Goal: Task Accomplishment & Management: Use online tool/utility

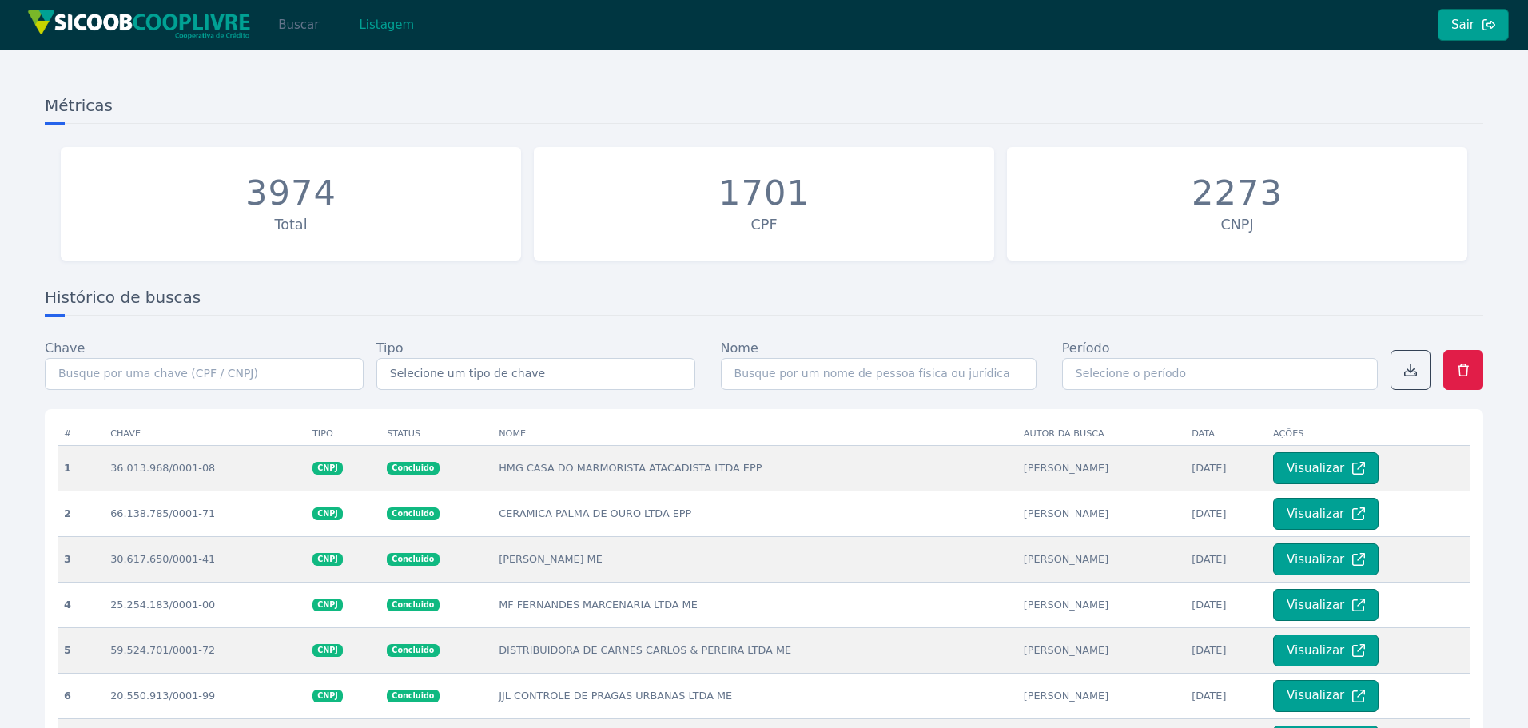
click at [299, 26] on button "Buscar" at bounding box center [299, 25] width 68 height 32
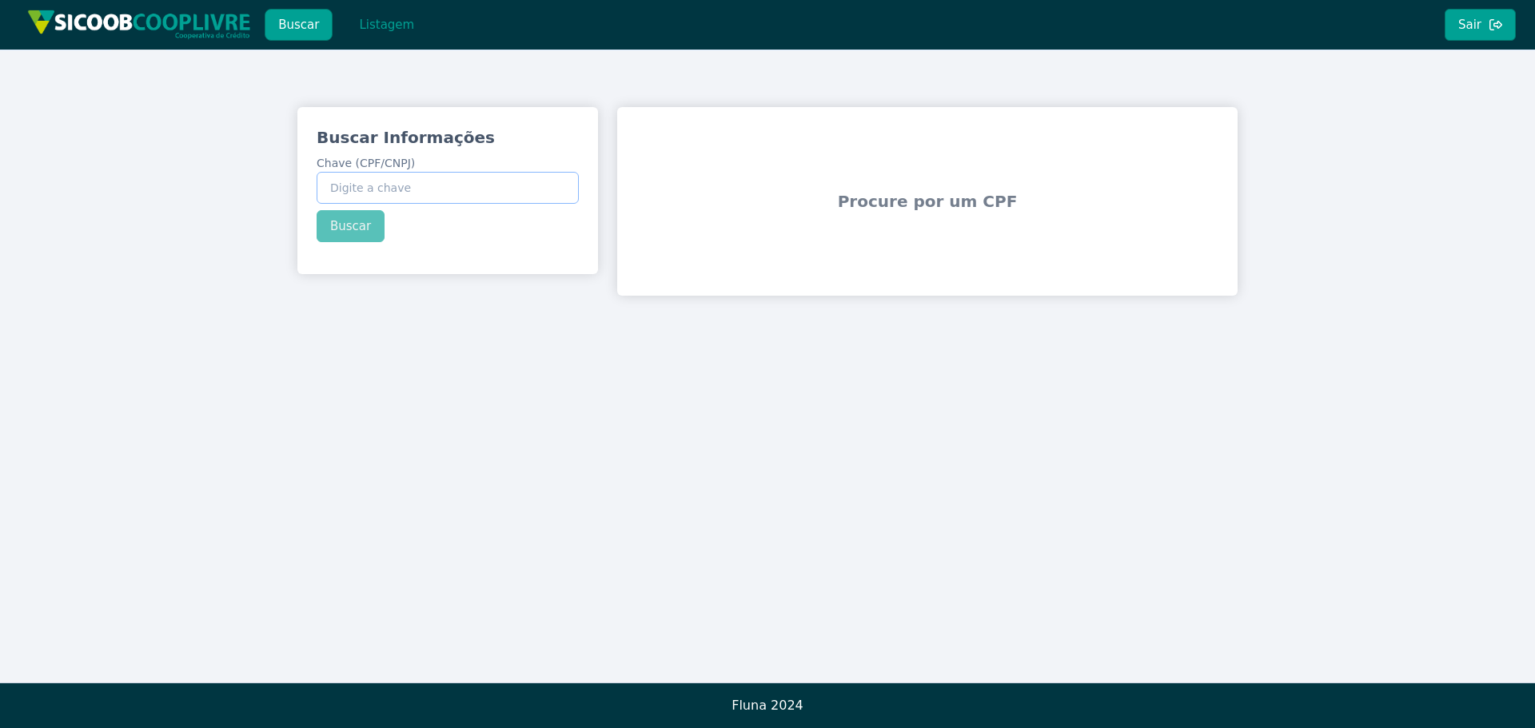
click at [479, 189] on input "Chave (CPF/CNPJ)" at bounding box center [448, 188] width 262 height 32
paste input "398.399.218-86"
click at [362, 226] on div "Buscar Informações Chave (CPF/CNPJ) 398.399.218-86 Buscar" at bounding box center [447, 184] width 301 height 154
click at [362, 226] on button "Buscar" at bounding box center [351, 226] width 68 height 32
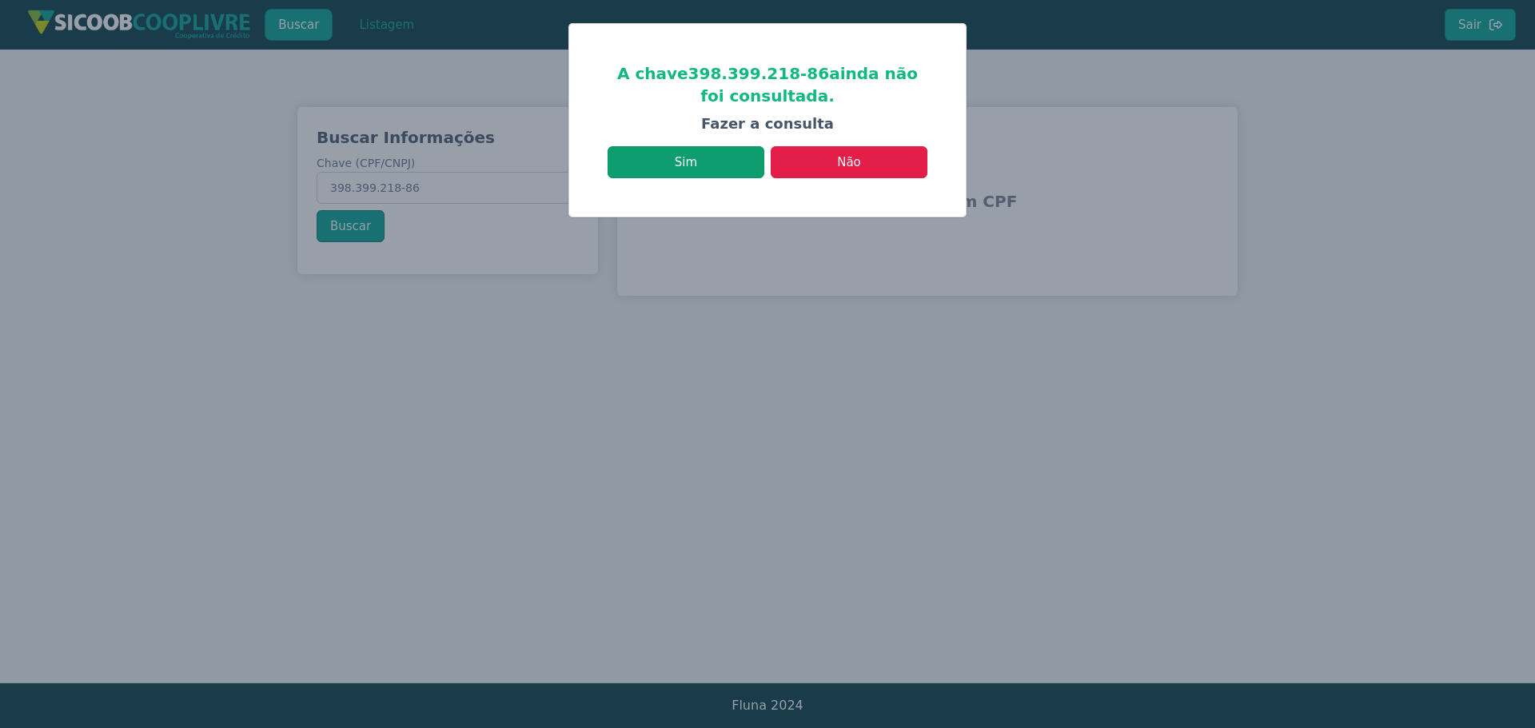
click at [722, 158] on button "Sim" at bounding box center [685, 162] width 157 height 32
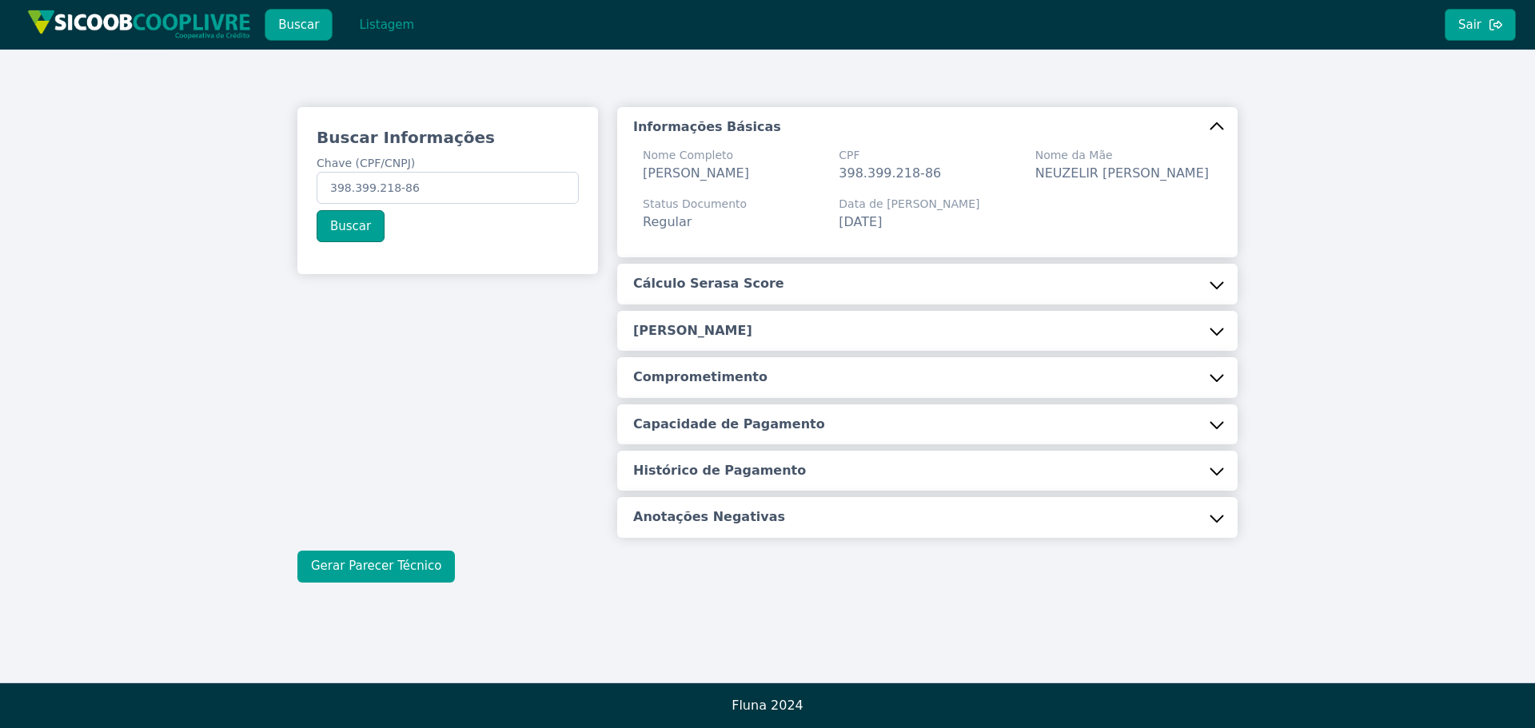
click at [353, 567] on button "Gerar Parecer Técnico" at bounding box center [375, 567] width 157 height 32
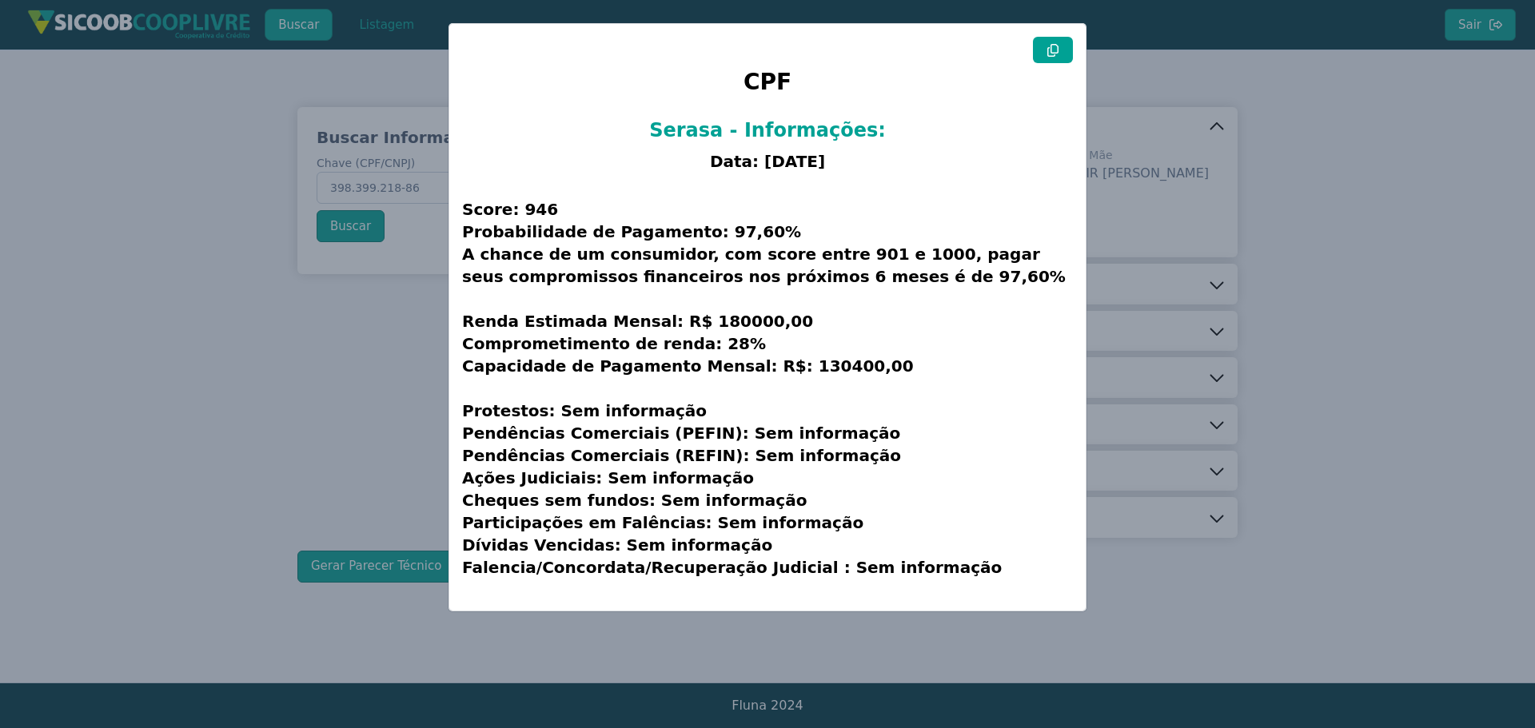
click at [275, 424] on modal-container "CPF Serasa - Informações: Data: [DATE] Score: 946 Probabilidade de Pagamento: 9…" at bounding box center [767, 364] width 1535 height 728
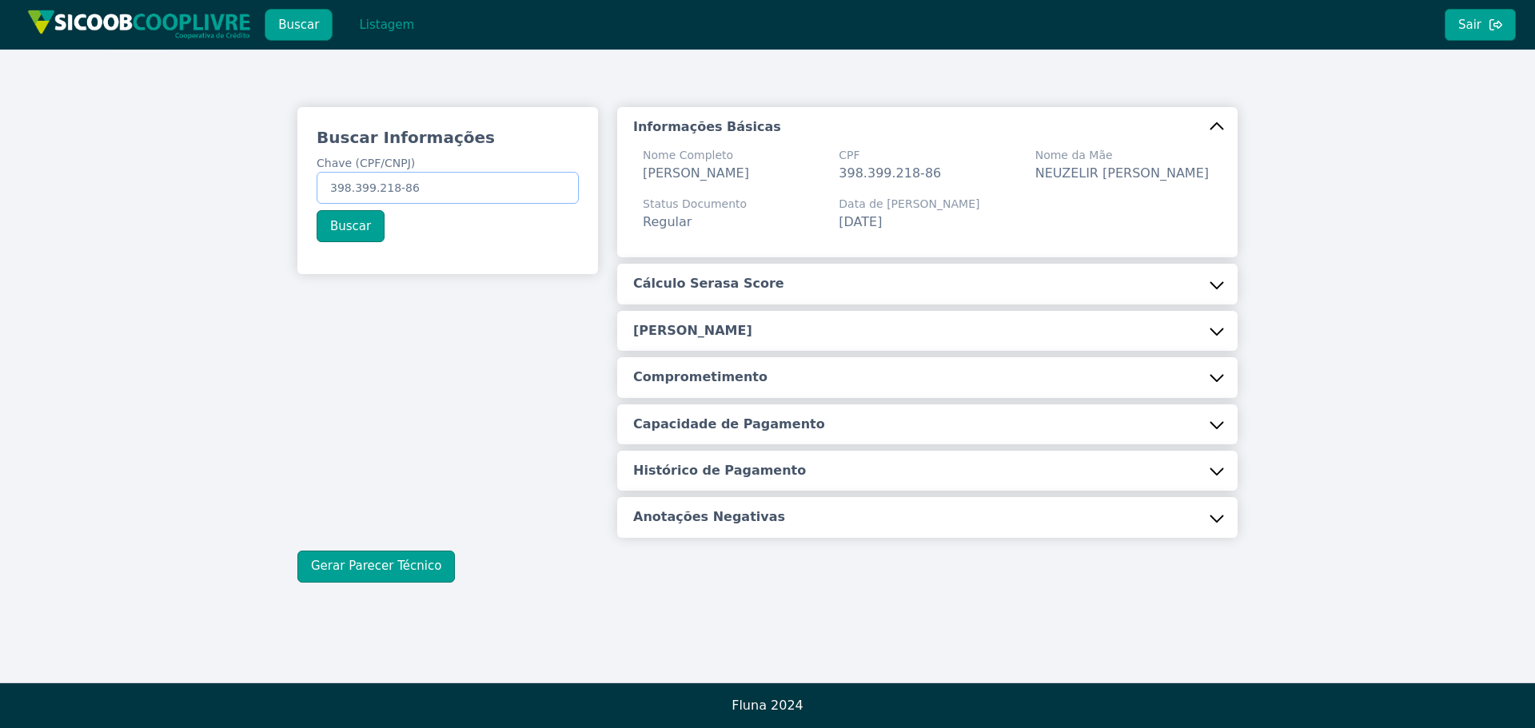
click at [476, 198] on input "398.399.218-86" at bounding box center [448, 188] width 262 height 32
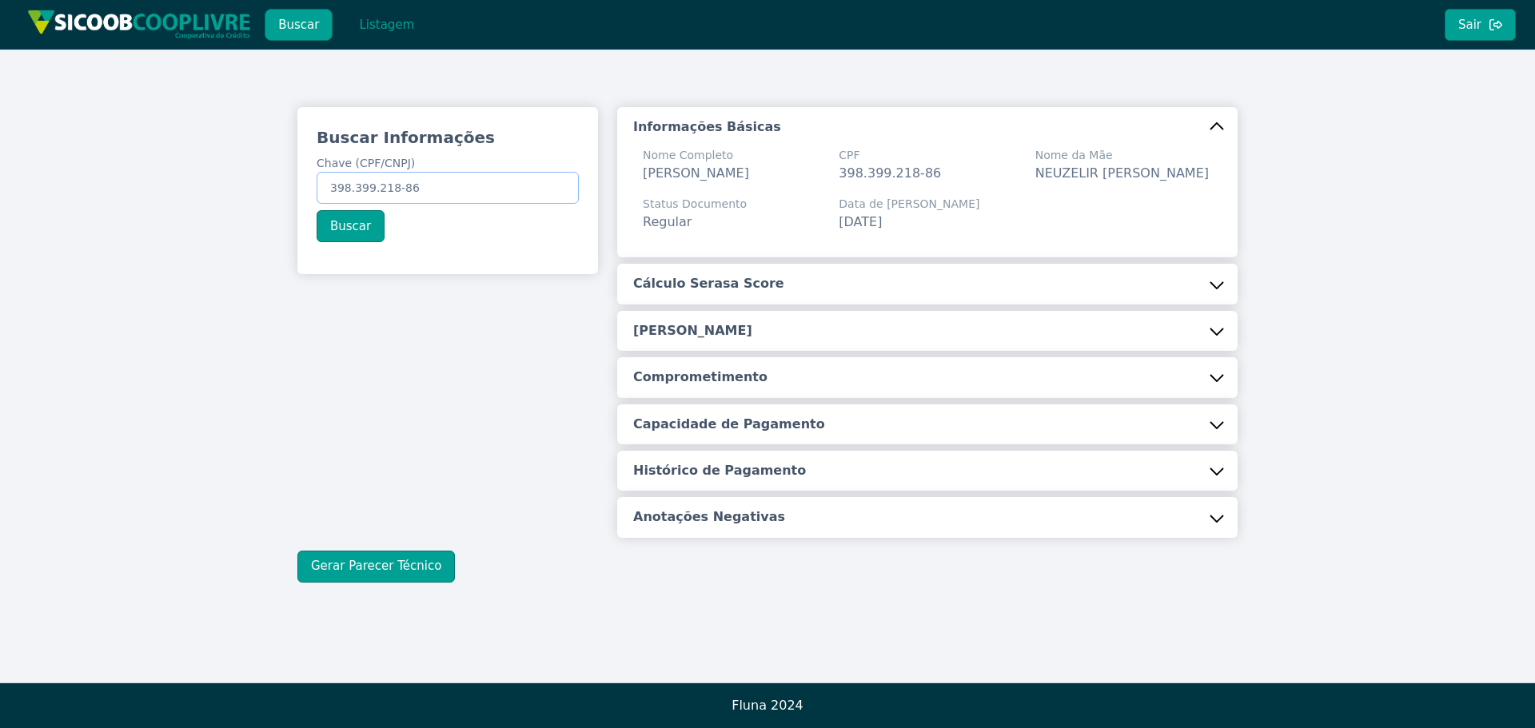
paste input "51.825.236/0001-0"
type input "51.825.236/0001-06"
click at [368, 227] on button "Buscar" at bounding box center [351, 226] width 68 height 32
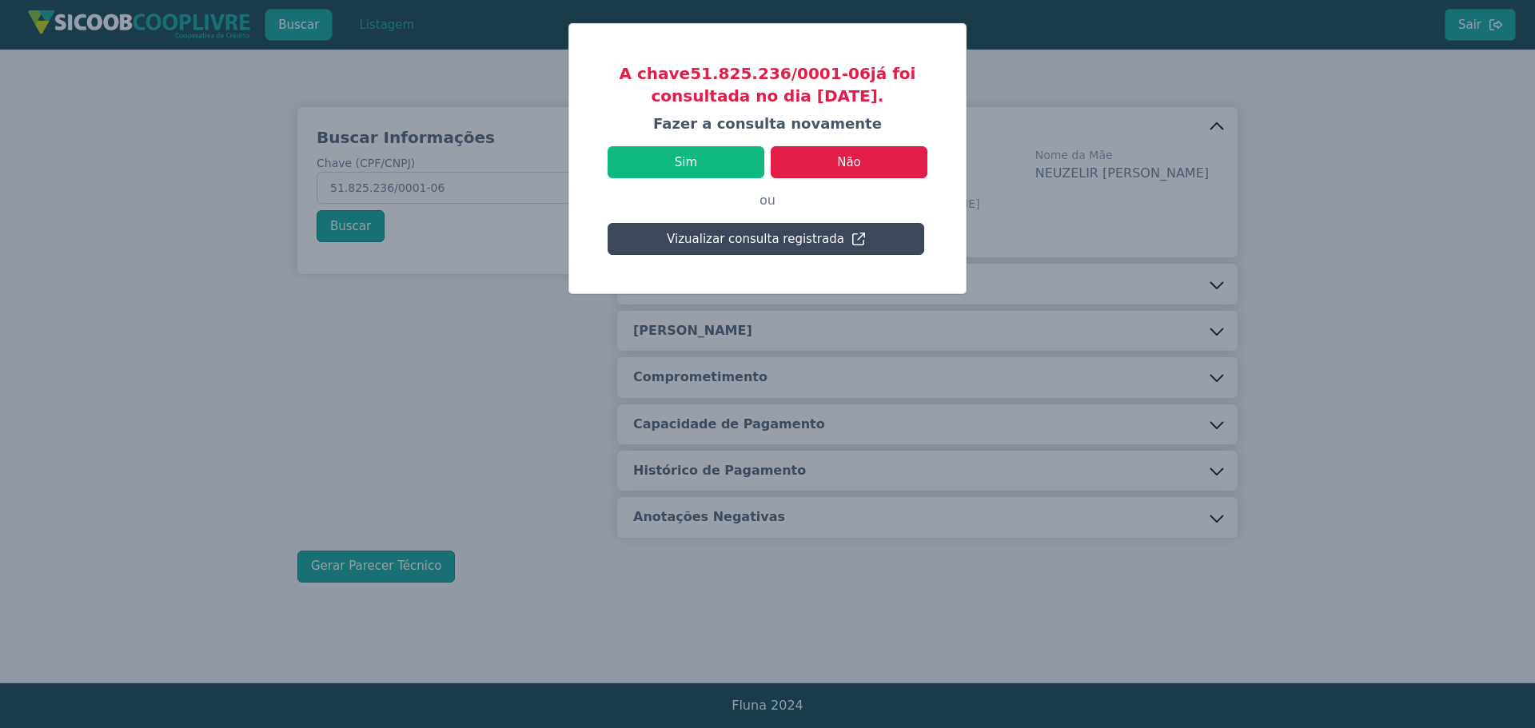
click at [688, 245] on button "Vizualizar consulta registrada" at bounding box center [765, 239] width 317 height 32
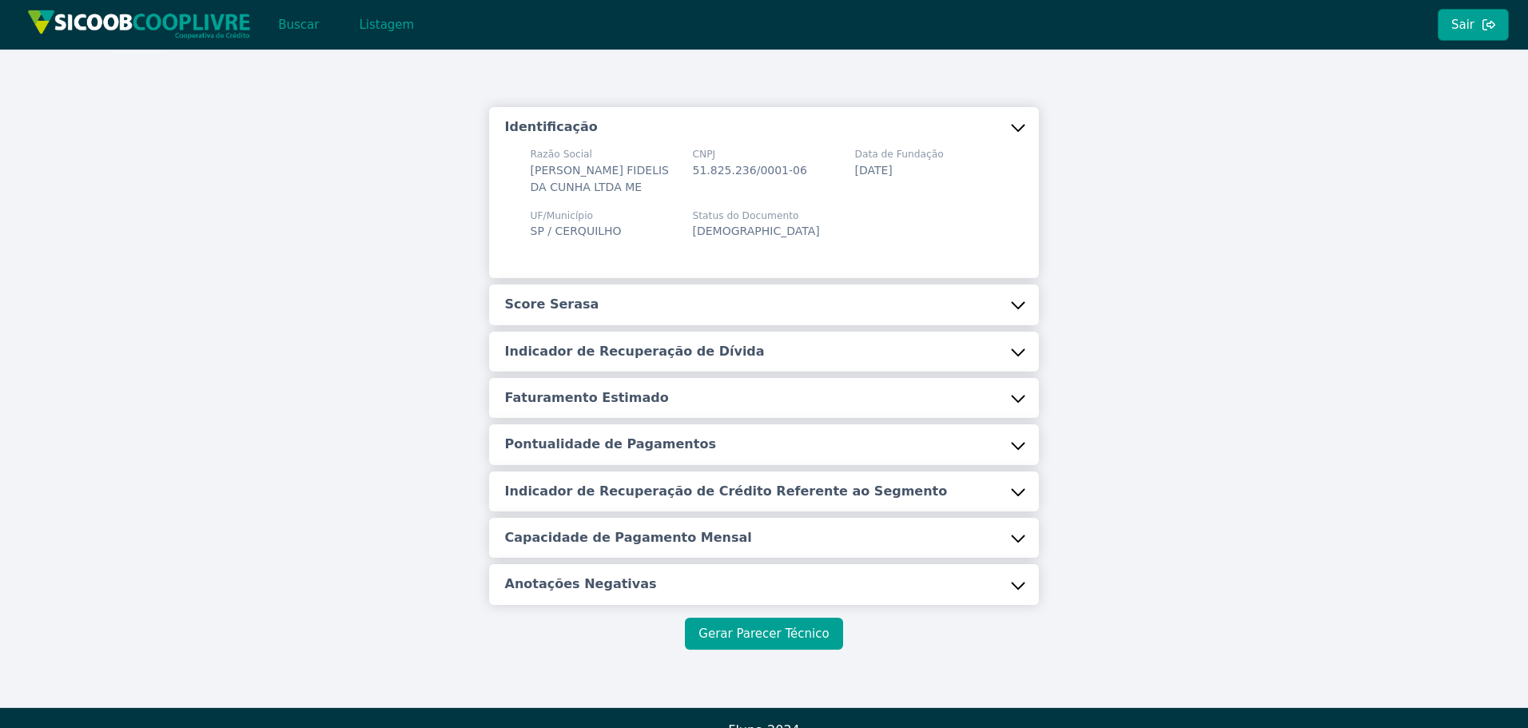
click at [751, 643] on button "Gerar Parecer Técnico" at bounding box center [763, 634] width 157 height 32
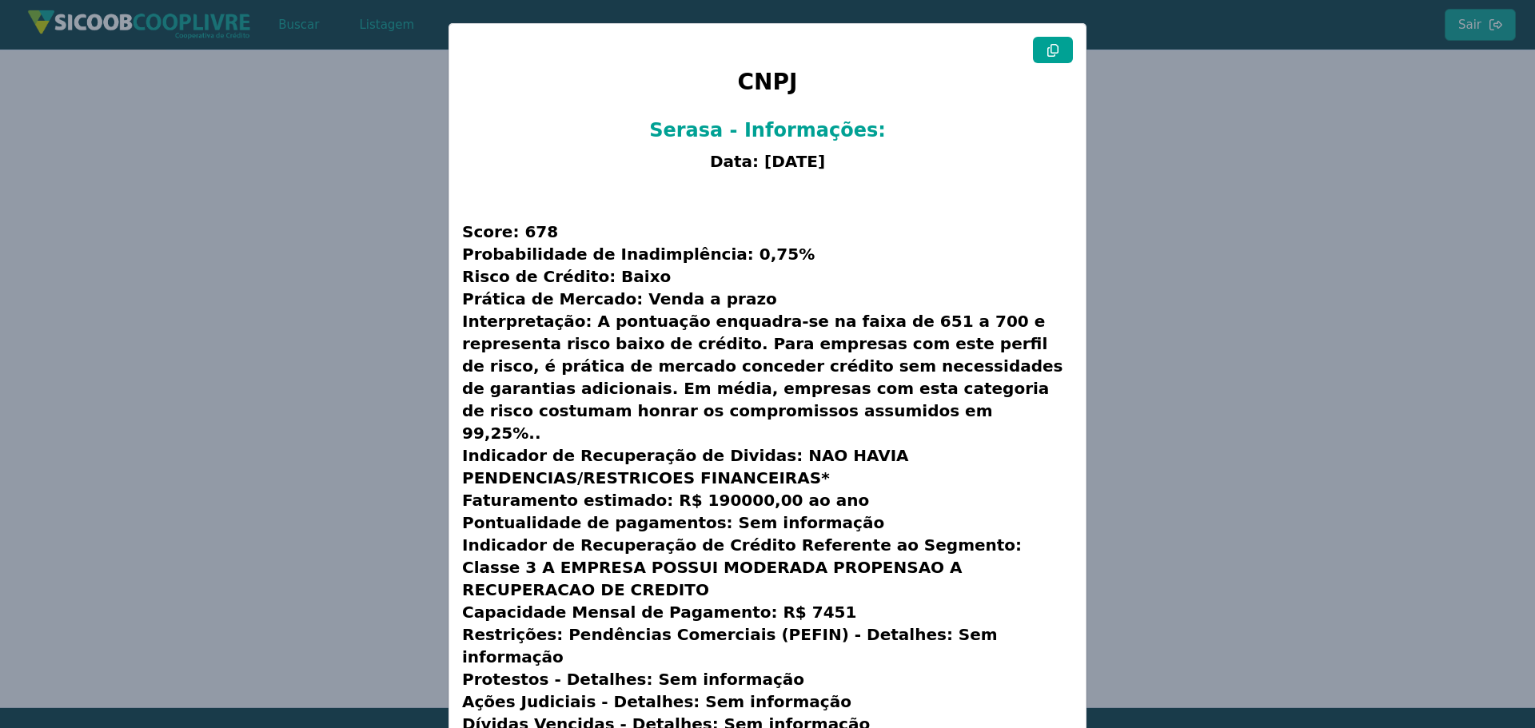
click at [1061, 46] on button at bounding box center [1053, 50] width 40 height 26
click at [233, 356] on modal-container "CNPJ Serasa - Informações: Data: [DATE] Score: 678 Probabilidade de Inadimplênc…" at bounding box center [767, 364] width 1535 height 728
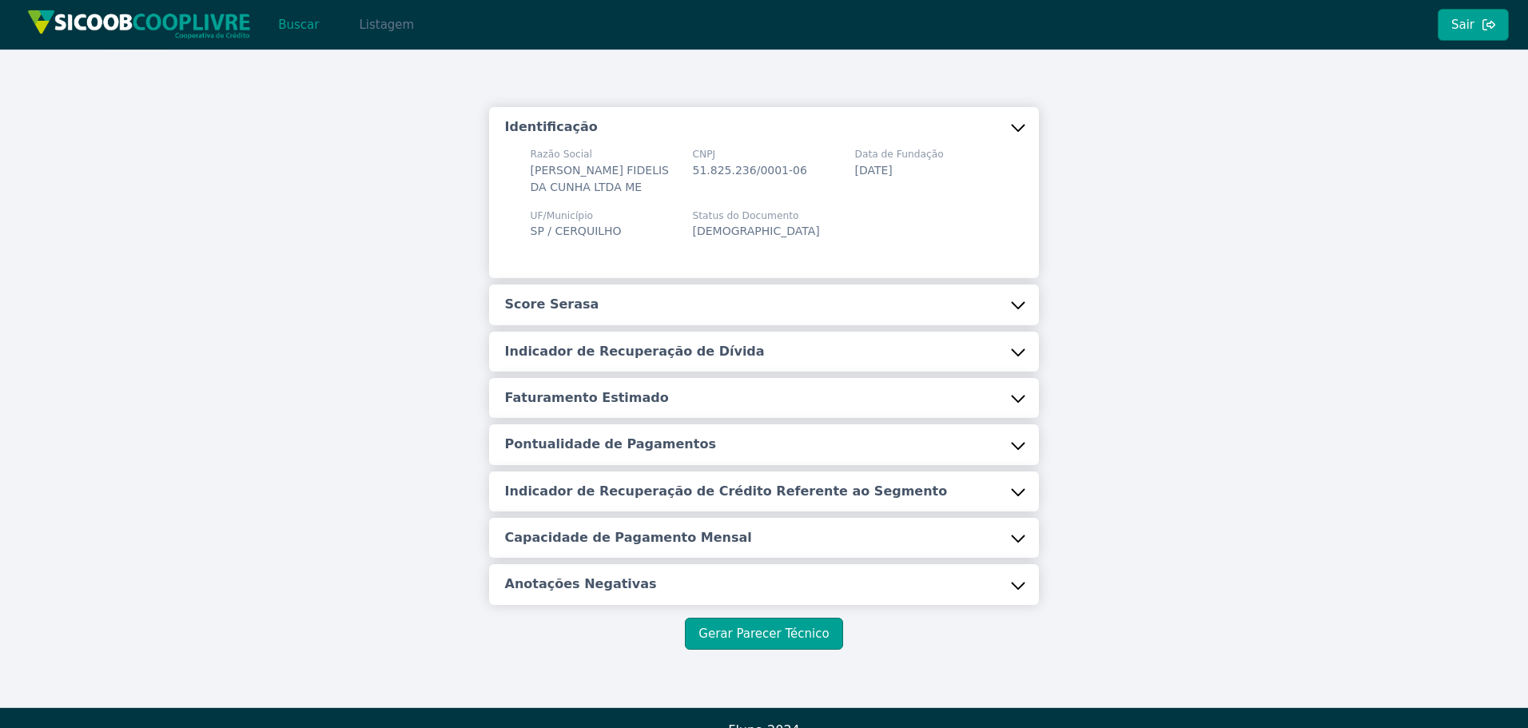
click at [366, 22] on button "Listagem" at bounding box center [386, 25] width 82 height 32
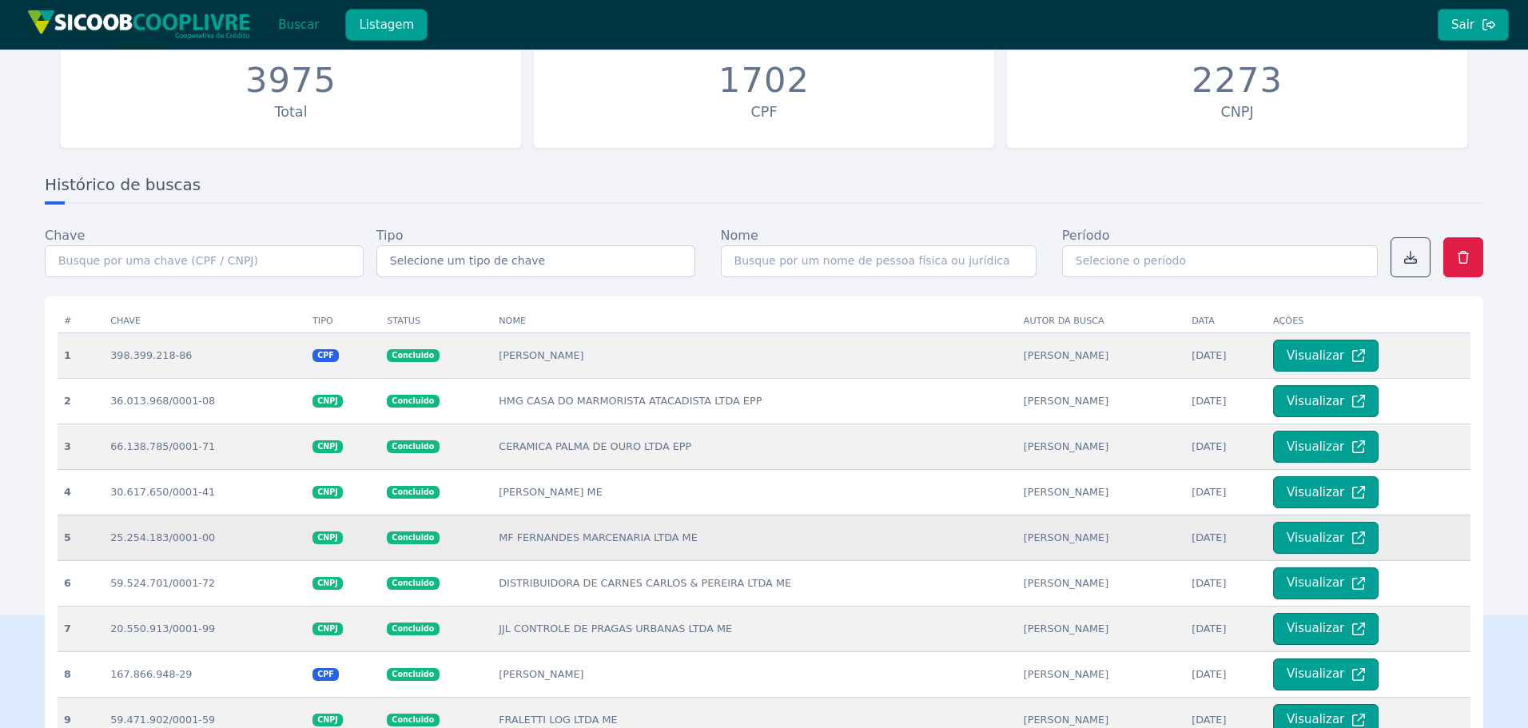
scroll to position [160, 0]
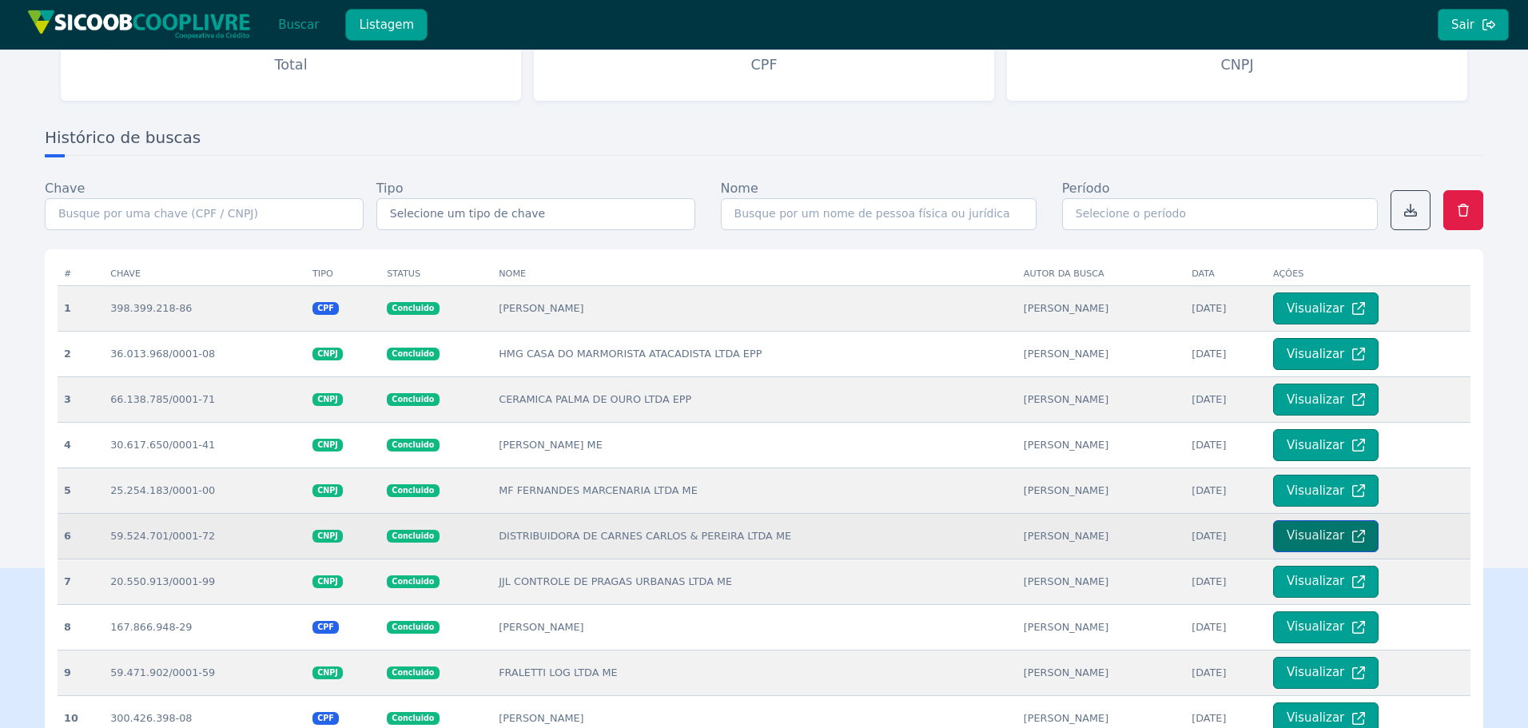
click at [1319, 532] on button "Visualizar" at bounding box center [1326, 536] width 106 height 32
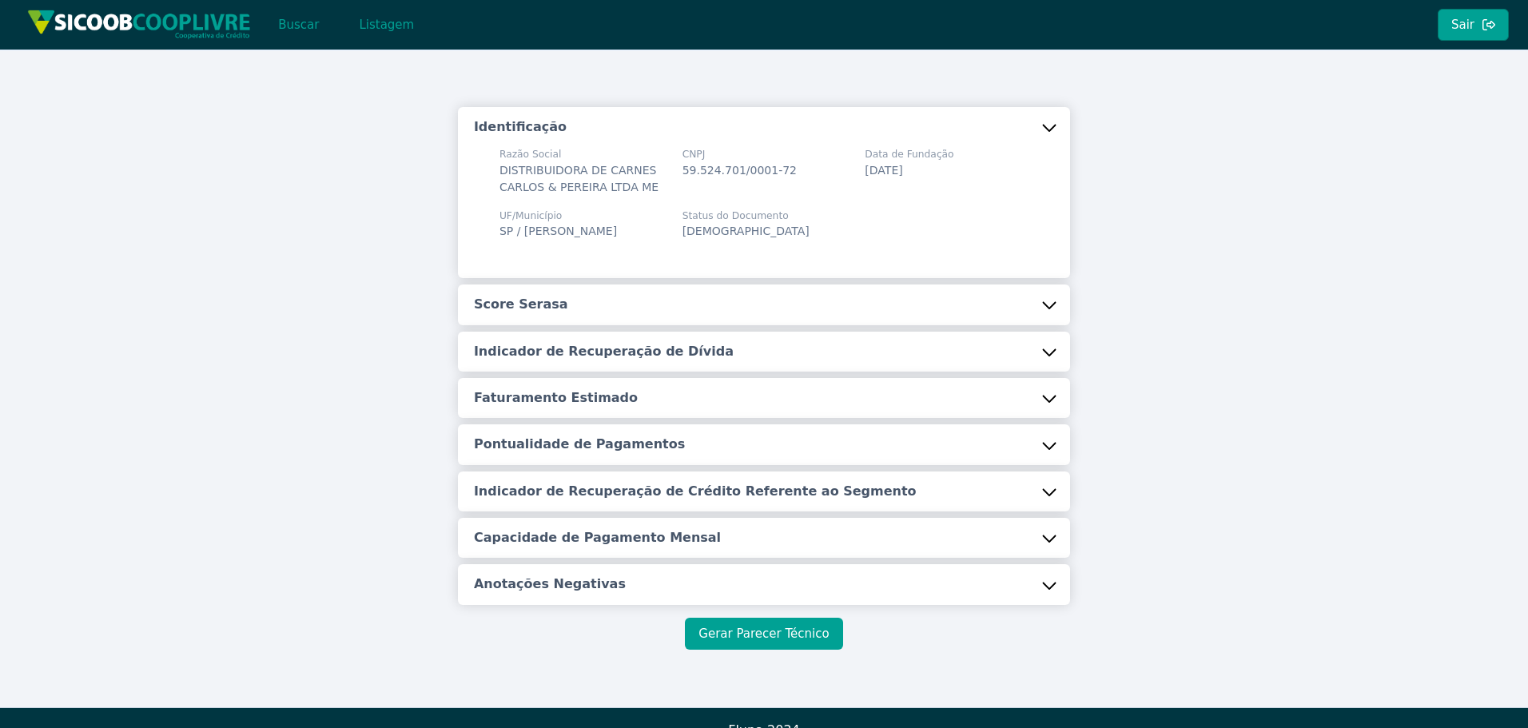
click at [737, 640] on button "Gerar Parecer Técnico" at bounding box center [763, 634] width 157 height 32
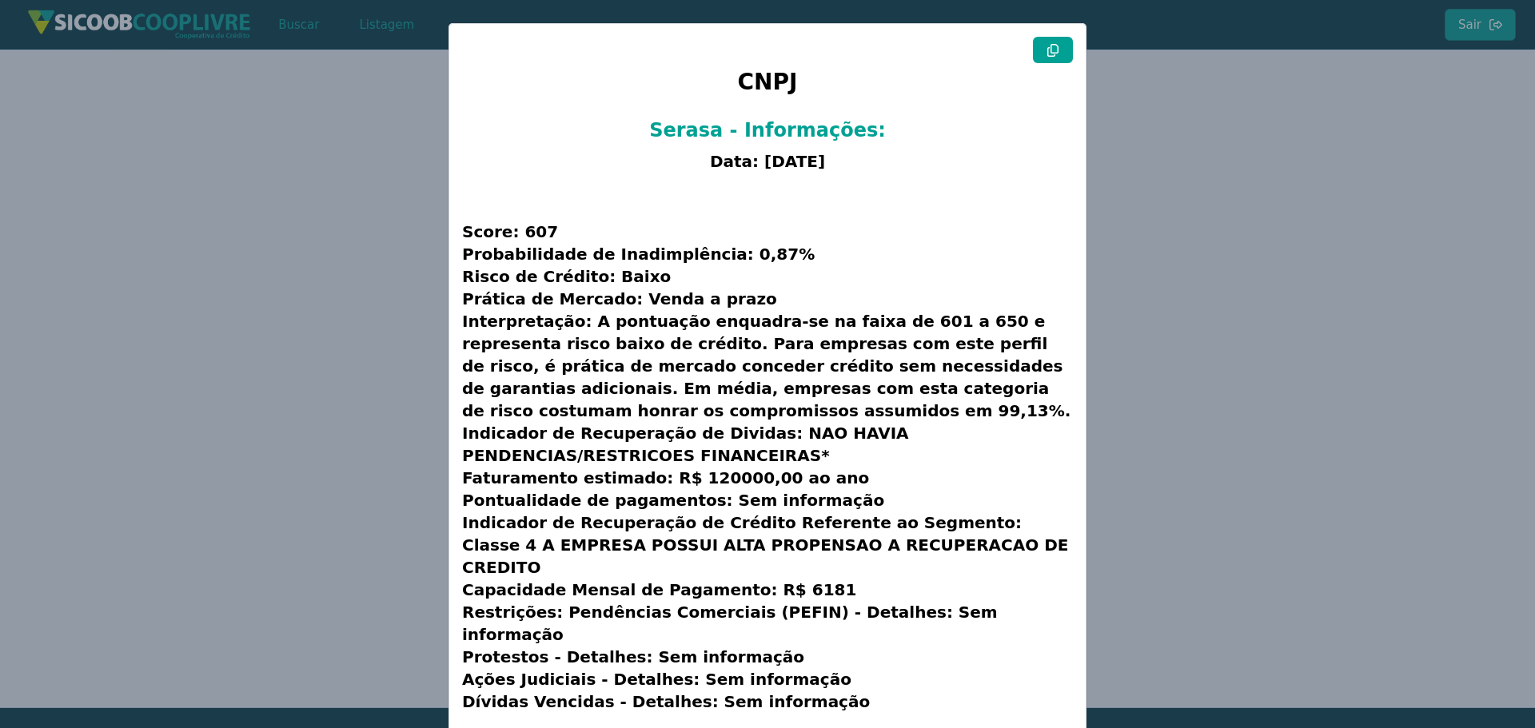
click at [1066, 43] on button at bounding box center [1053, 50] width 40 height 26
click at [1037, 52] on button at bounding box center [1053, 50] width 40 height 26
click at [1060, 47] on button at bounding box center [1053, 50] width 40 height 26
